Goal: Contribute content: Contribute content

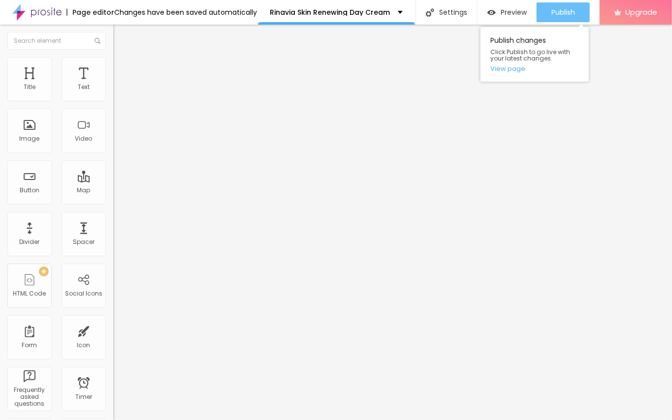
click at [553, 13] on span "Publish" at bounding box center [563, 12] width 24 height 8
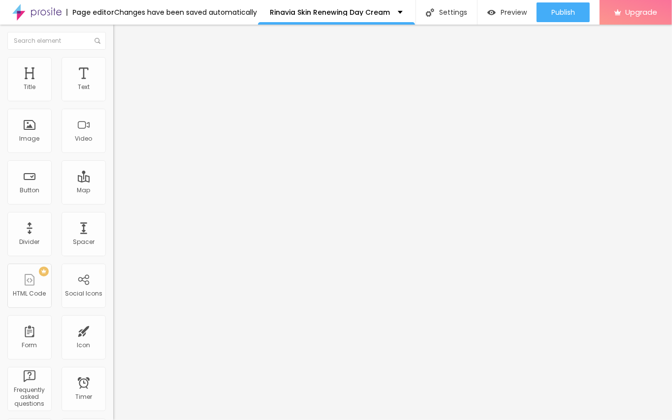
click at [121, 36] on div "Edit Text" at bounding box center [143, 36] width 45 height 8
click at [113, 85] on span "Add image" at bounding box center [133, 80] width 40 height 8
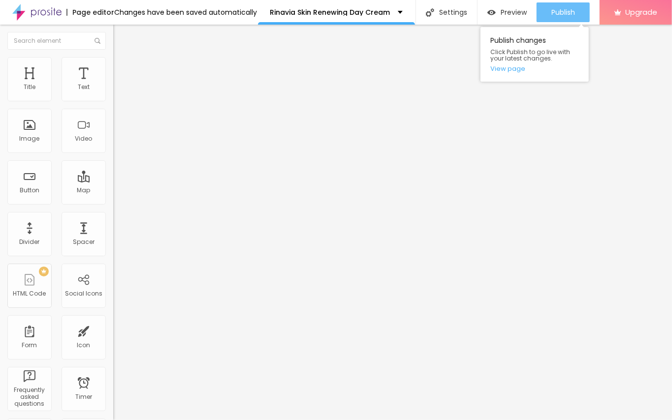
click at [553, 13] on span "Publish" at bounding box center [563, 12] width 24 height 8
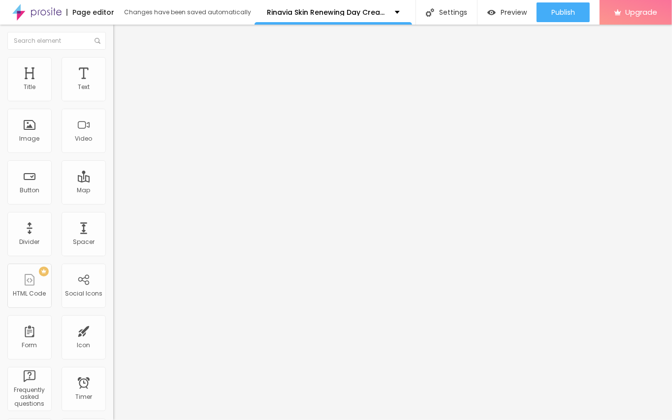
click at [121, 37] on img "button" at bounding box center [125, 36] width 8 height 8
click at [113, 85] on span "Add image" at bounding box center [133, 80] width 40 height 8
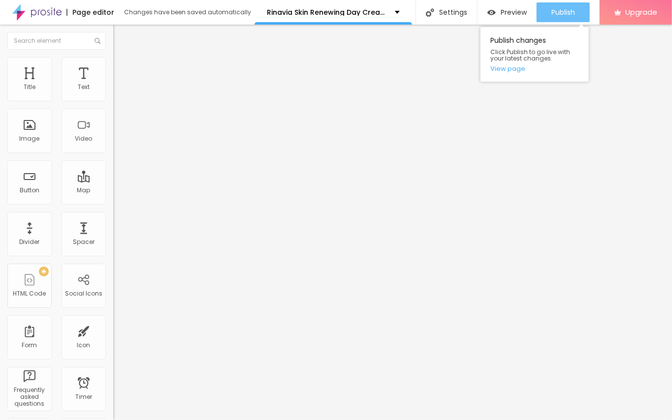
click at [569, 5] on div "Publish" at bounding box center [563, 12] width 24 height 20
